Goal: Information Seeking & Learning: Learn about a topic

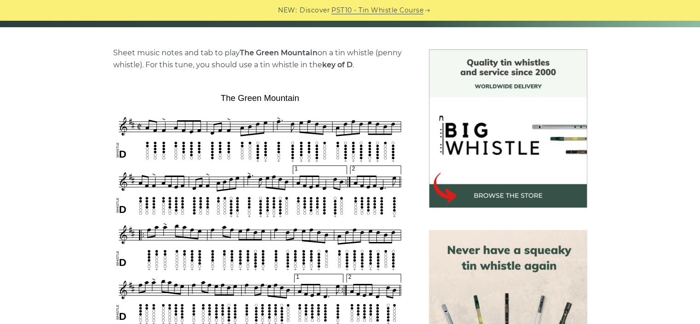
scroll to position [276, 0]
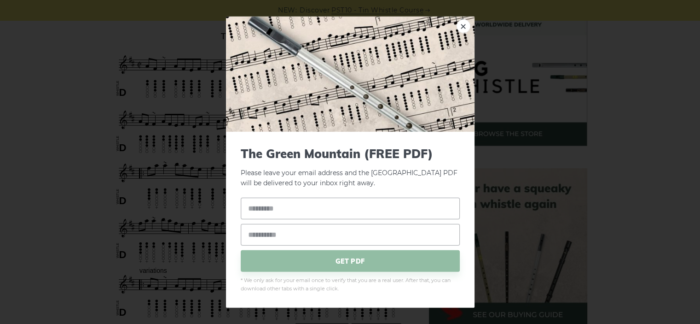
click at [50, 85] on div "× The Green Mountain (FREE PDF) Please leave your email address and the The Gre…" at bounding box center [350, 162] width 700 height 324
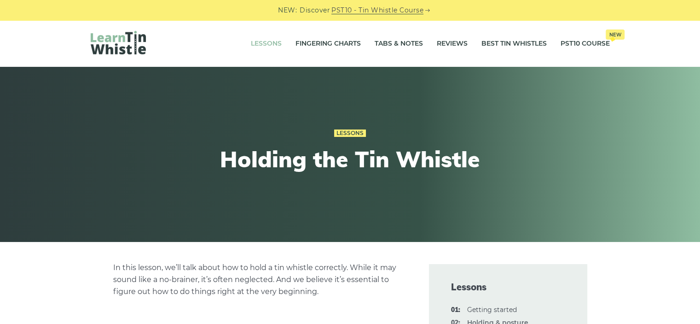
click at [264, 42] on link "Lessons" at bounding box center [266, 43] width 31 height 23
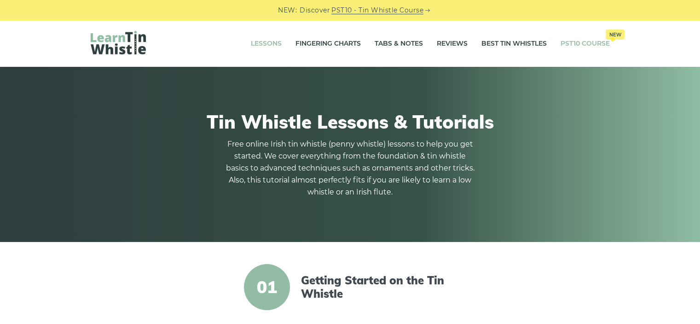
click at [577, 42] on link "PST10 Course New" at bounding box center [585, 43] width 49 height 23
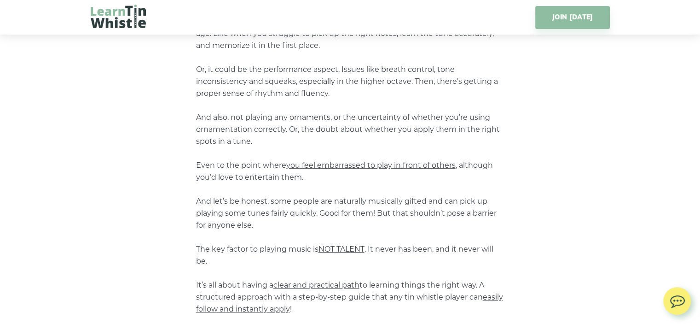
scroll to position [368, 0]
